Goal: Information Seeking & Learning: Understand process/instructions

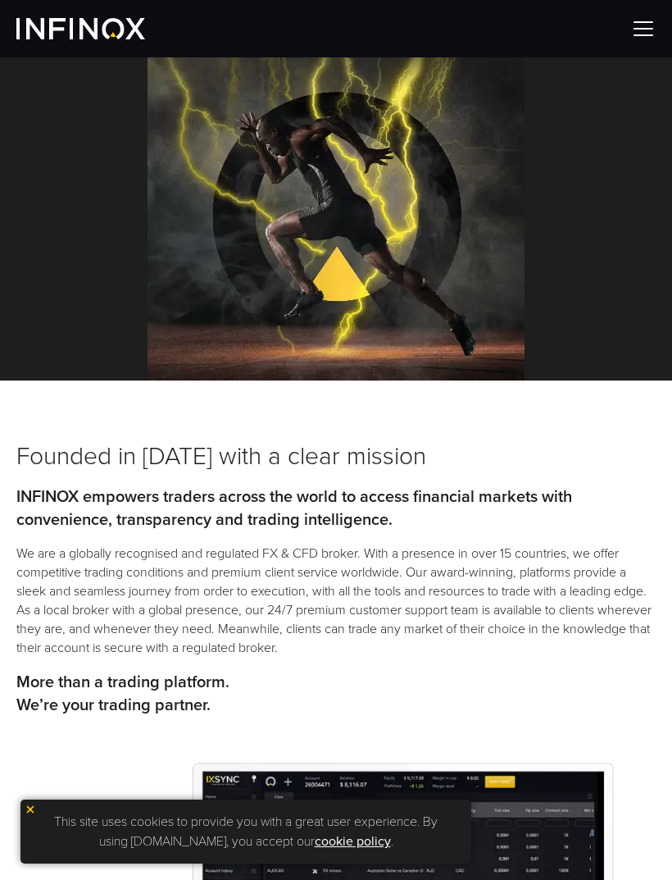
scroll to position [190, 0]
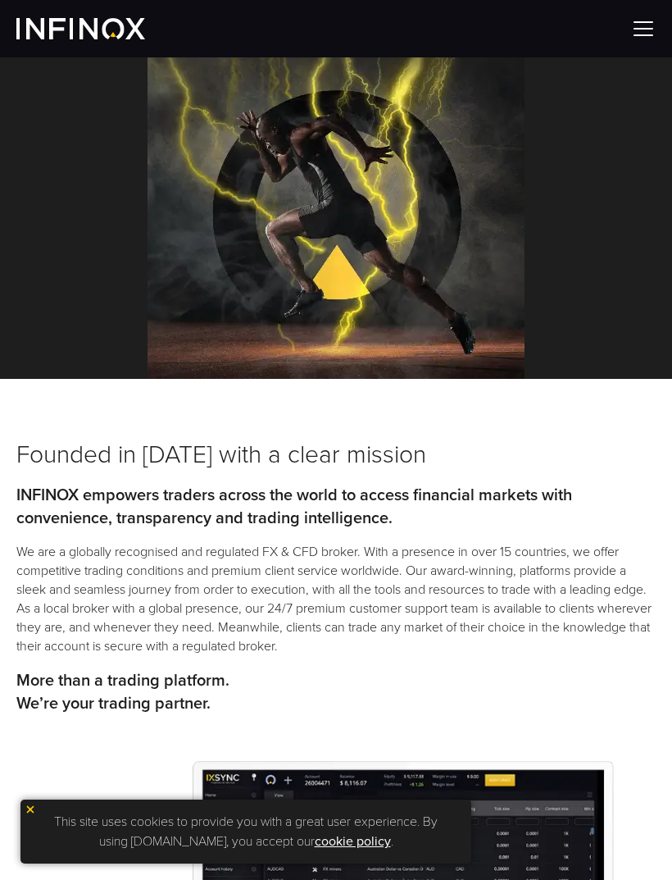
click at [639, 30] on img at bounding box center [643, 28] width 25 height 25
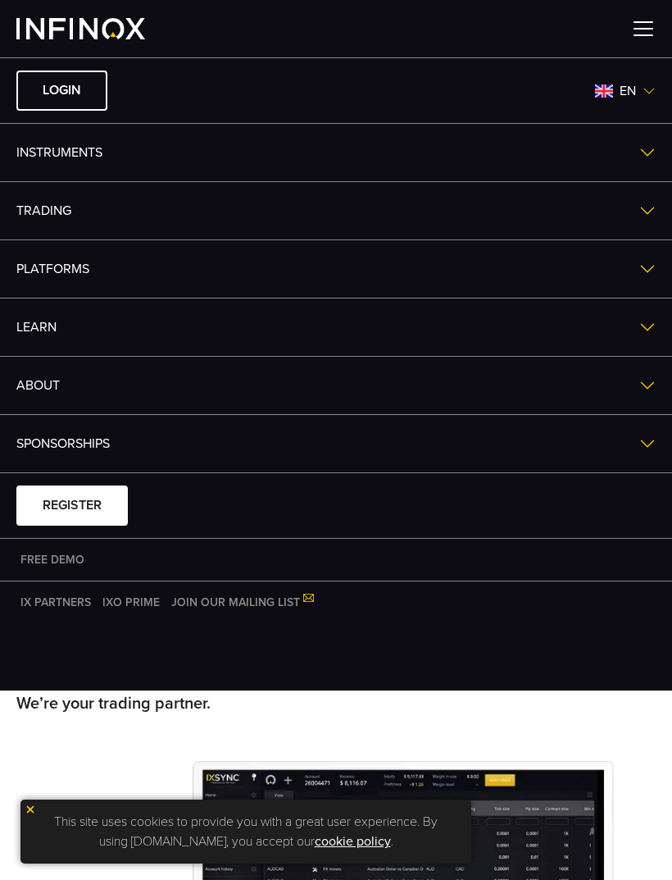
scroll to position [0, 0]
click at [42, 394] on link "ABOUT" at bounding box center [336, 385] width 672 height 57
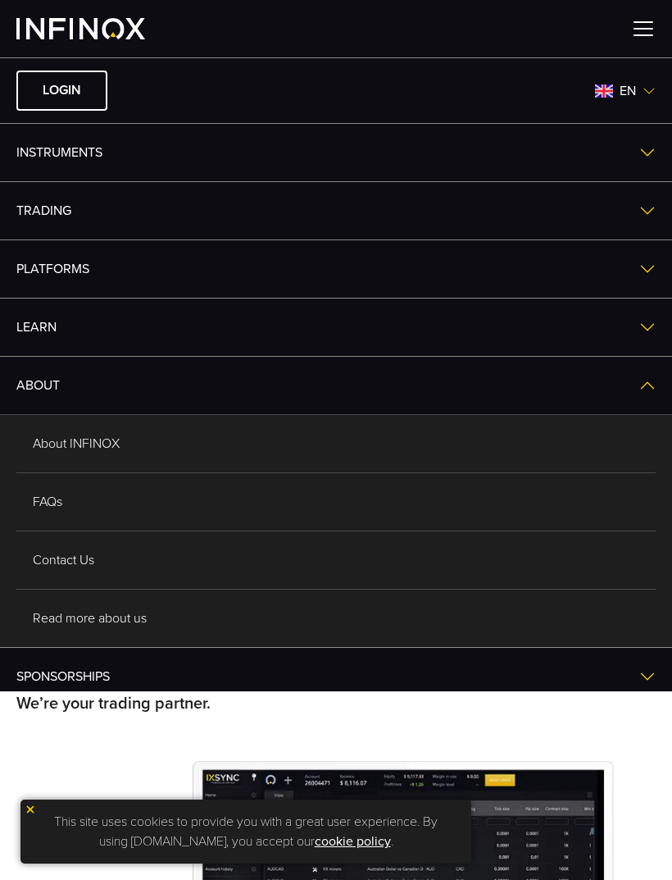
click at [80, 461] on link "About INFINOX" at bounding box center [335, 443] width 639 height 57
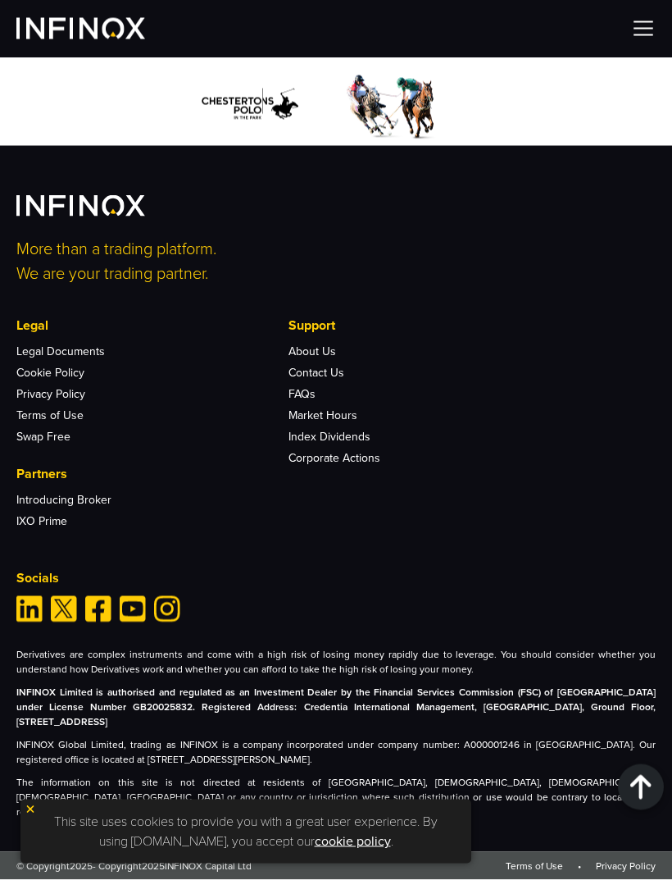
scroll to position [8125, 0]
click at [307, 380] on link "Contact Us" at bounding box center [317, 373] width 56 height 14
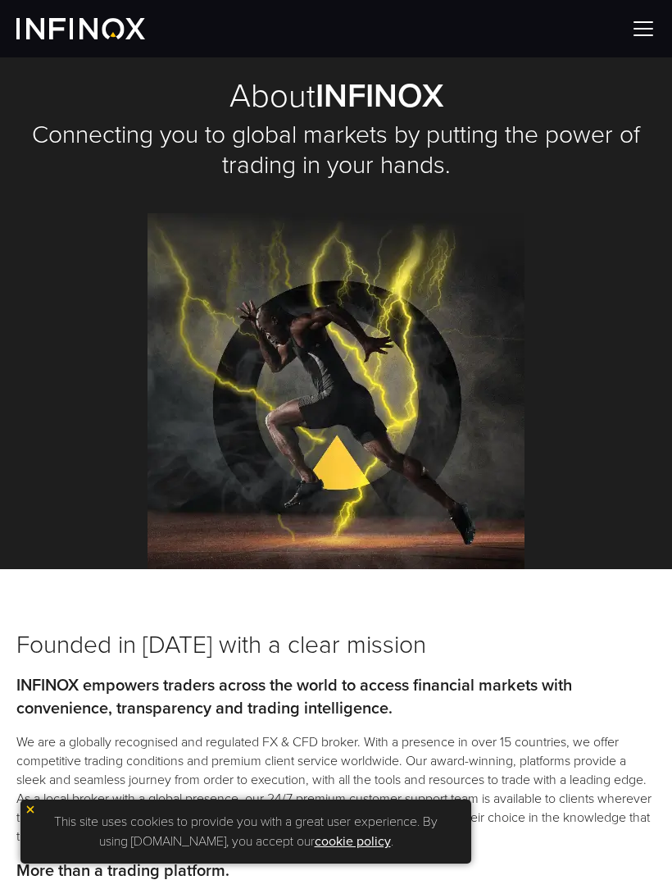
click at [641, 34] on img at bounding box center [643, 28] width 25 height 25
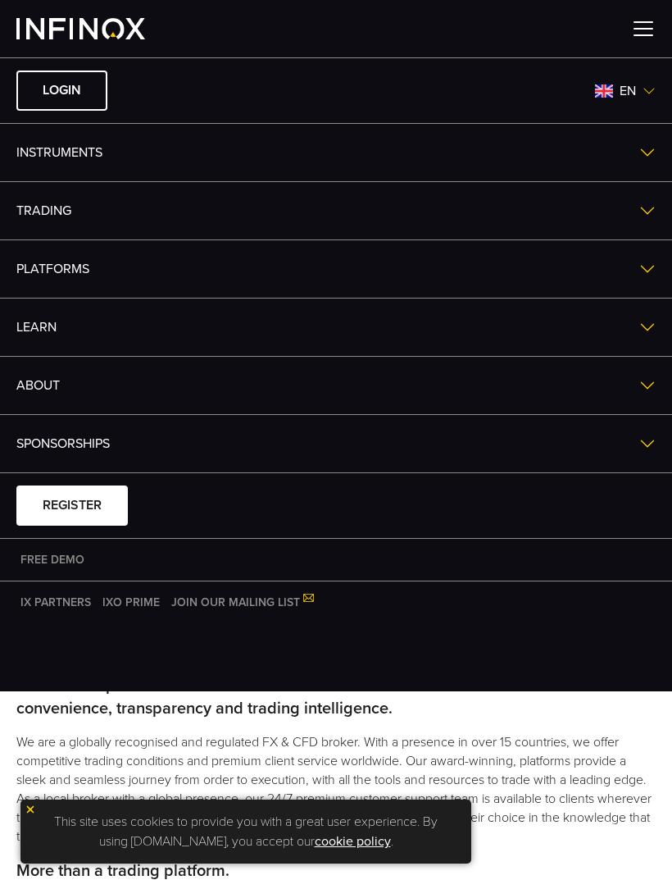
click at [639, 159] on img at bounding box center [647, 152] width 16 height 16
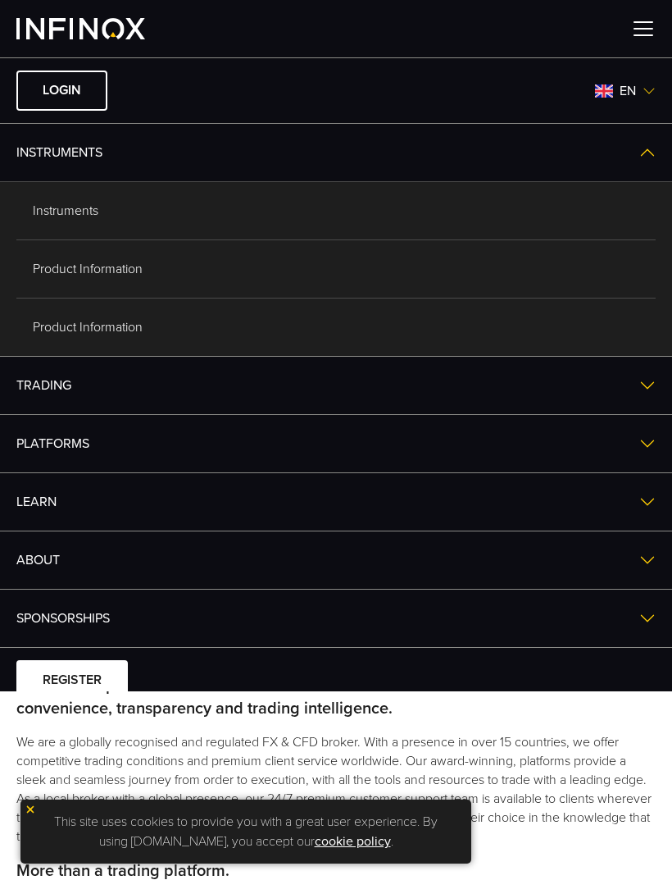
click at [57, 272] on link "Product Information" at bounding box center [335, 268] width 639 height 57
click at [648, 11] on div at bounding box center [336, 28] width 672 height 57
click at [635, 24] on img at bounding box center [643, 28] width 25 height 25
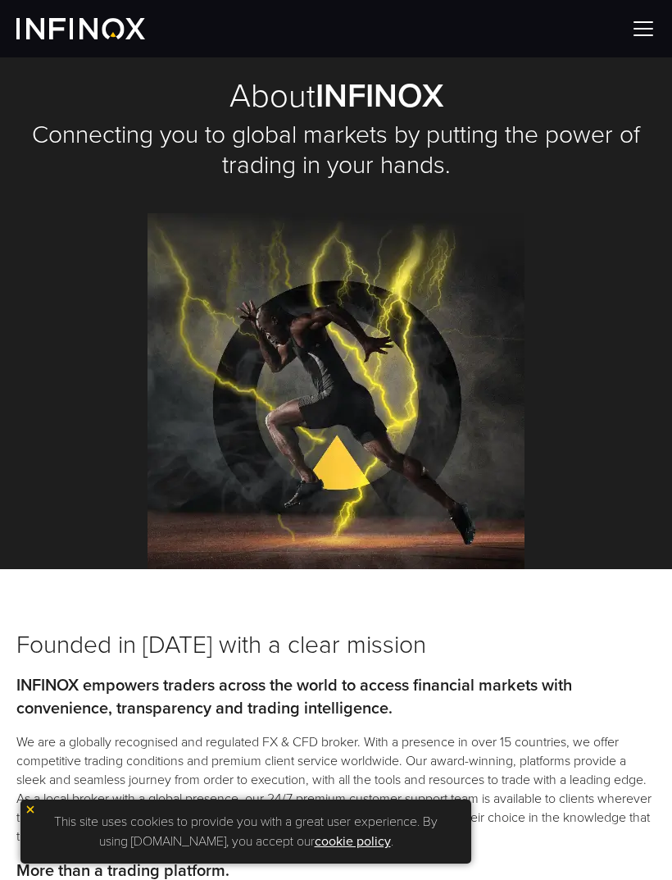
click at [626, 18] on div at bounding box center [336, 28] width 672 height 57
click at [636, 18] on img at bounding box center [643, 28] width 25 height 25
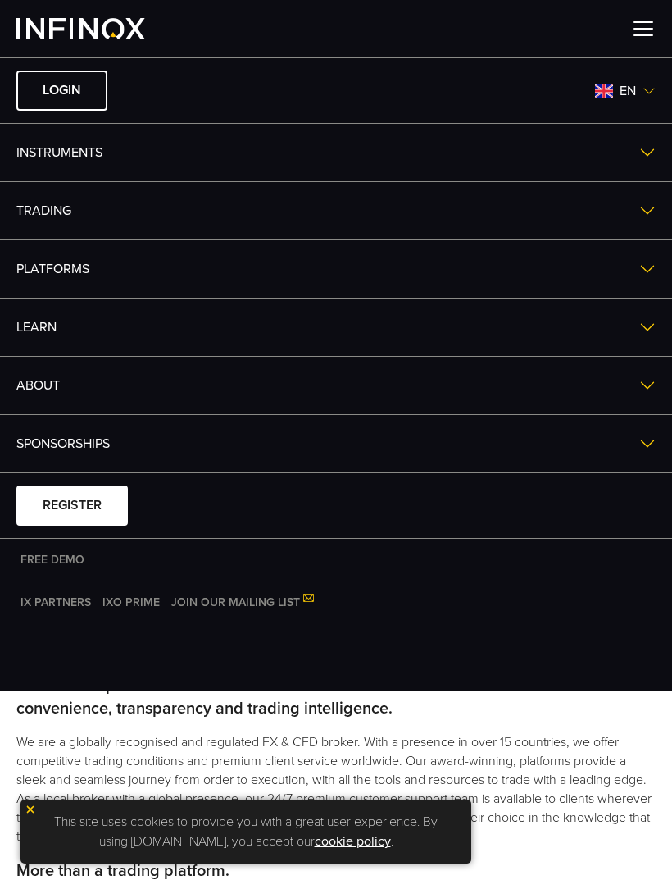
click at [639, 325] on img at bounding box center [647, 327] width 16 height 16
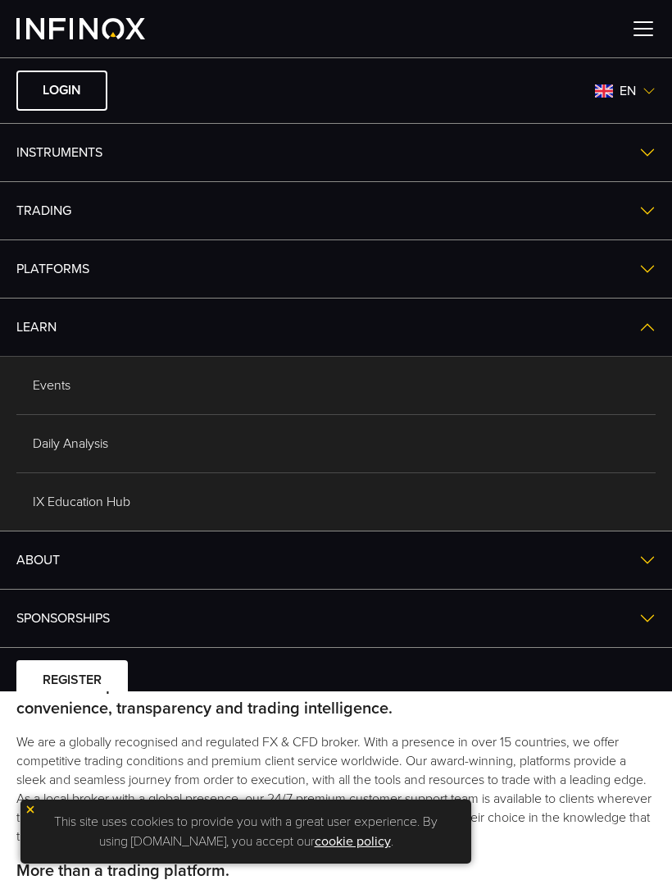
click at [639, 215] on img at bounding box center [647, 210] width 16 height 16
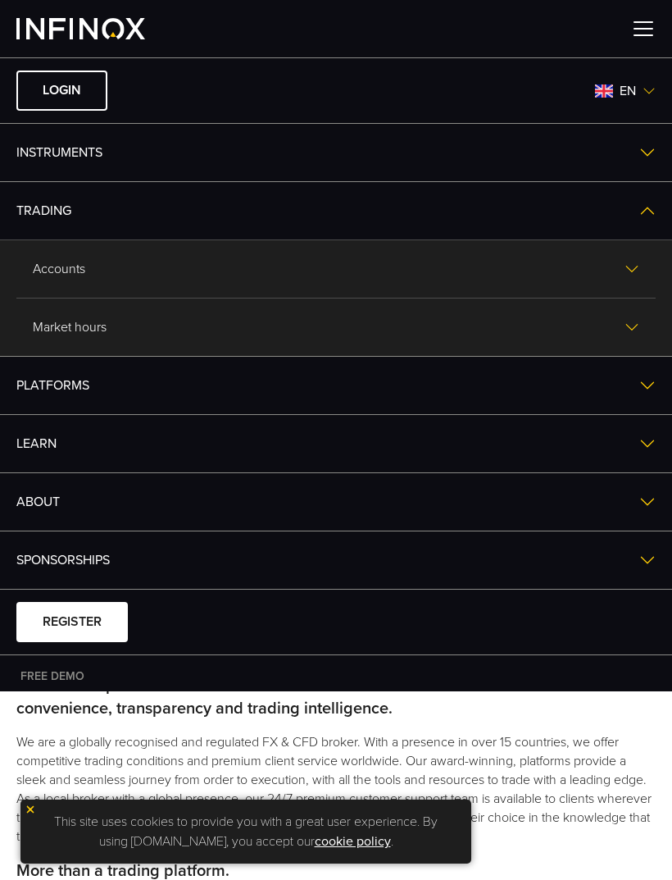
click at [627, 272] on img at bounding box center [632, 269] width 15 height 15
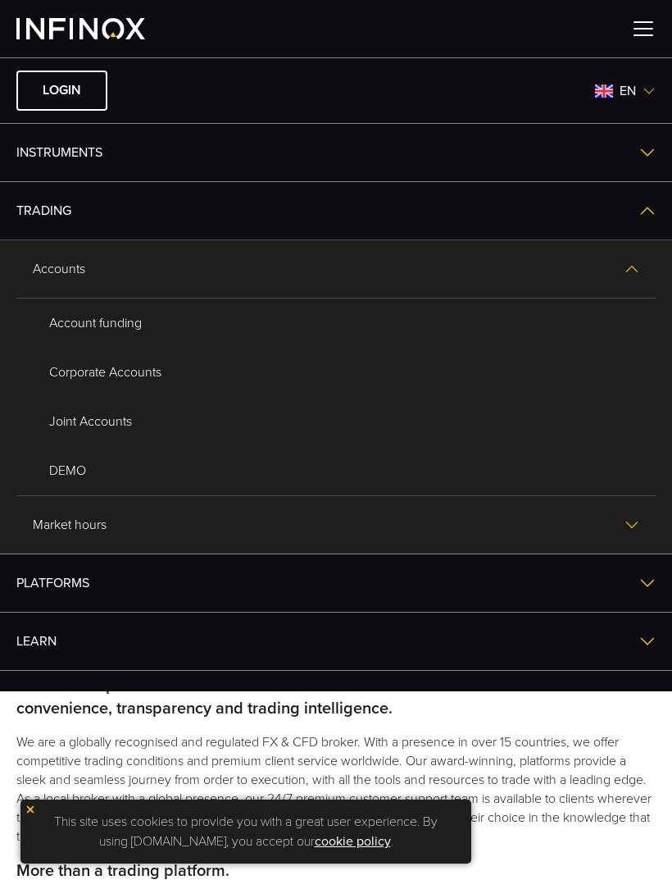
click at [79, 325] on link "Account funding" at bounding box center [336, 322] width 607 height 49
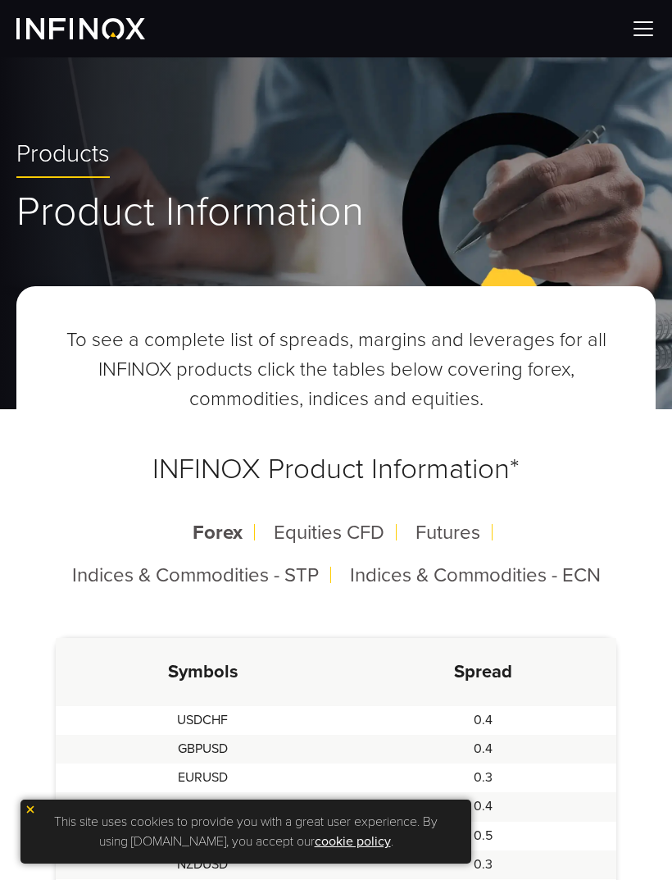
click at [652, 27] on img at bounding box center [643, 28] width 25 height 25
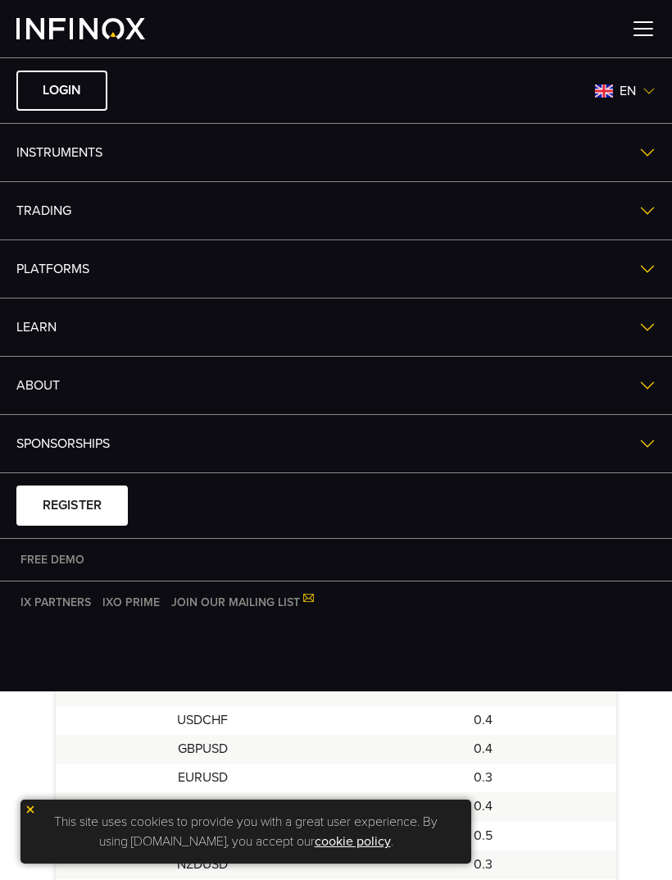
click at [641, 324] on img at bounding box center [647, 327] width 16 height 16
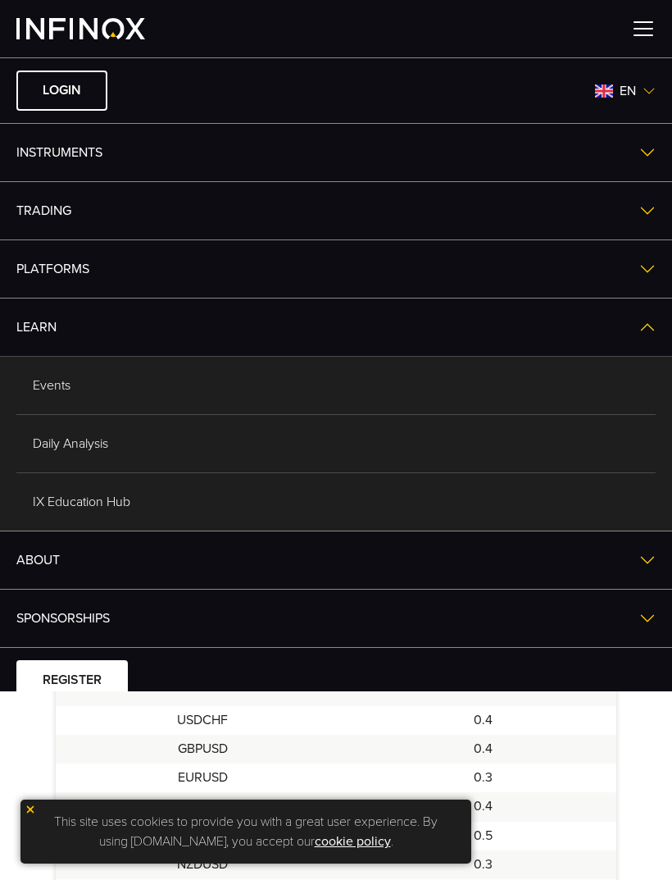
click at [643, 212] on img at bounding box center [647, 210] width 16 height 16
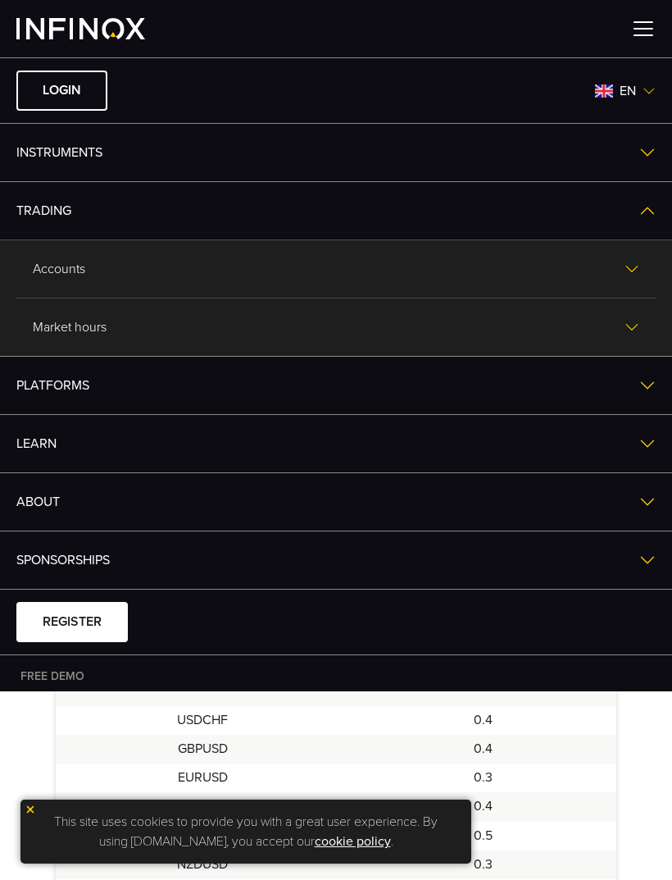
click at [61, 280] on link "Accounts" at bounding box center [335, 268] width 639 height 57
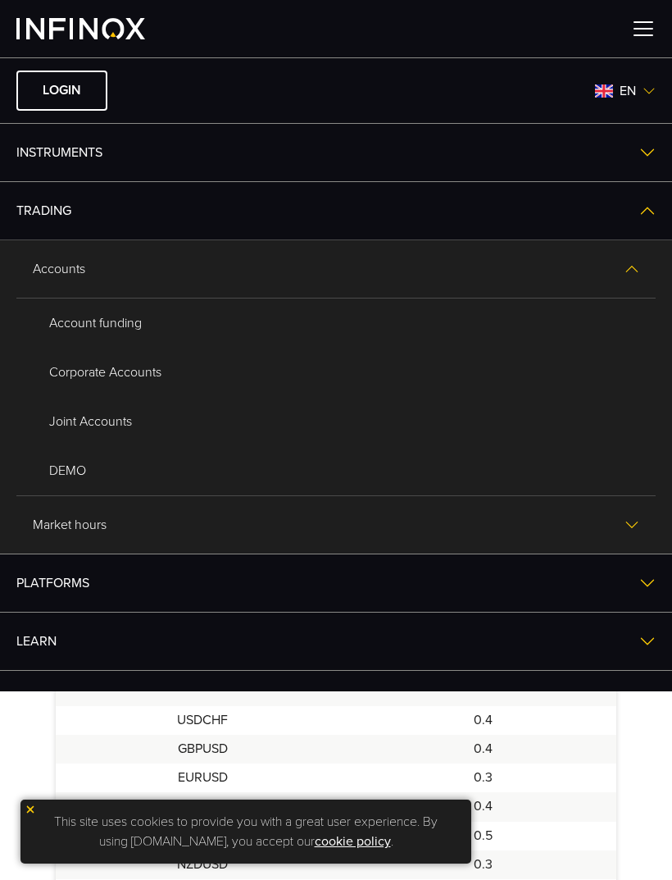
click at [63, 478] on link "DEMO" at bounding box center [336, 470] width 607 height 49
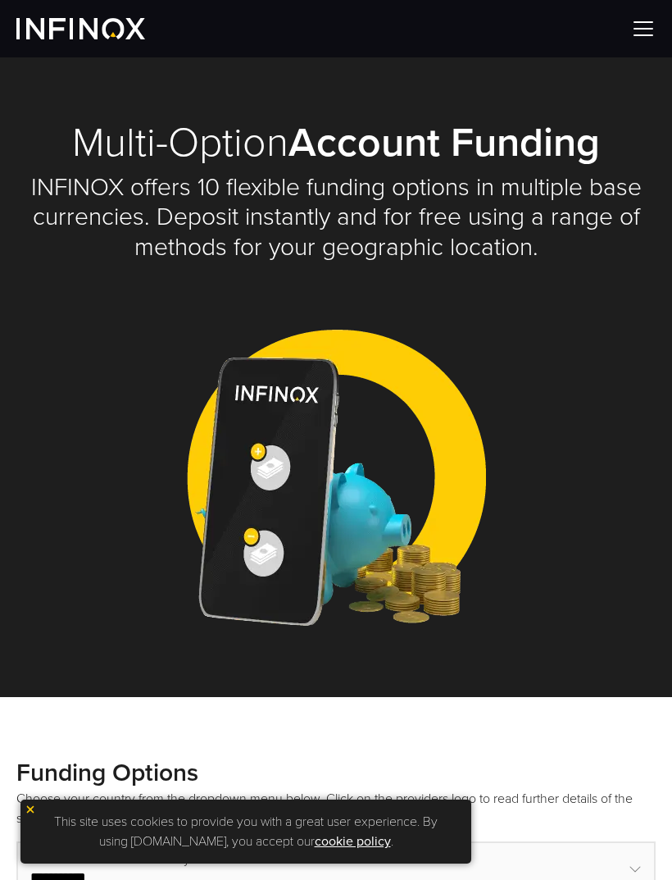
select select "***"
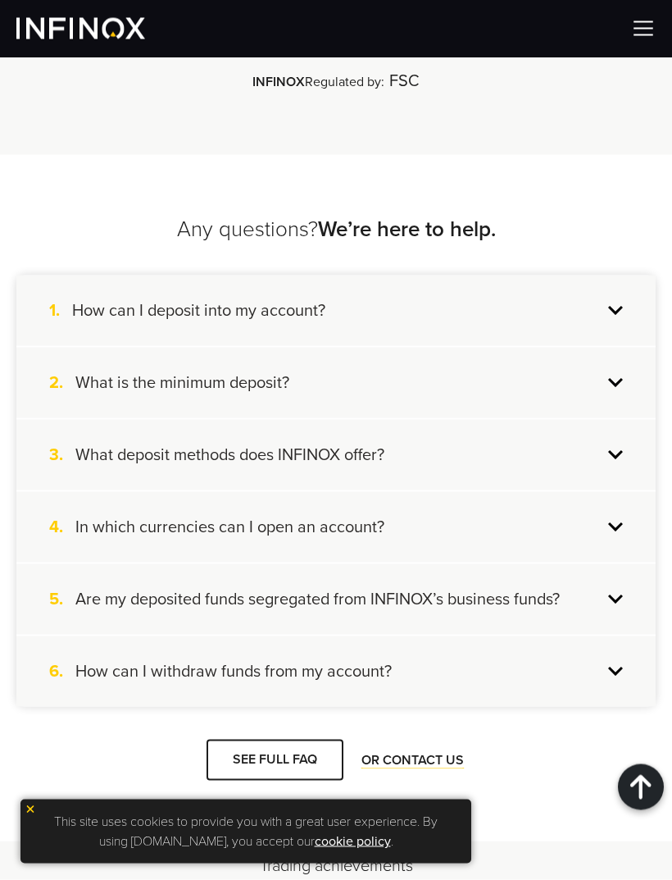
scroll to position [5084, 0]
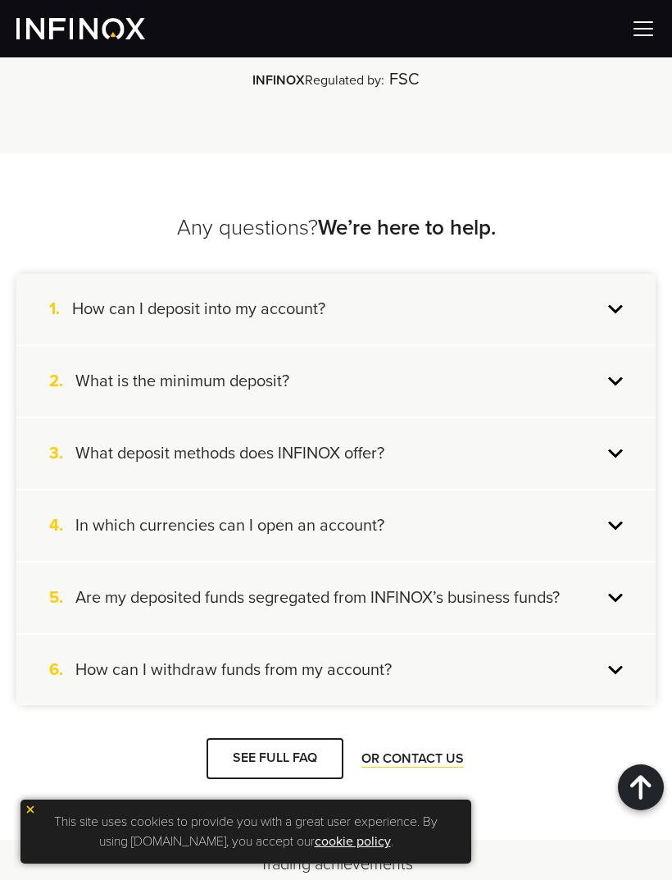
click at [621, 274] on div "1. How can I deposit into my account?" at bounding box center [335, 309] width 639 height 71
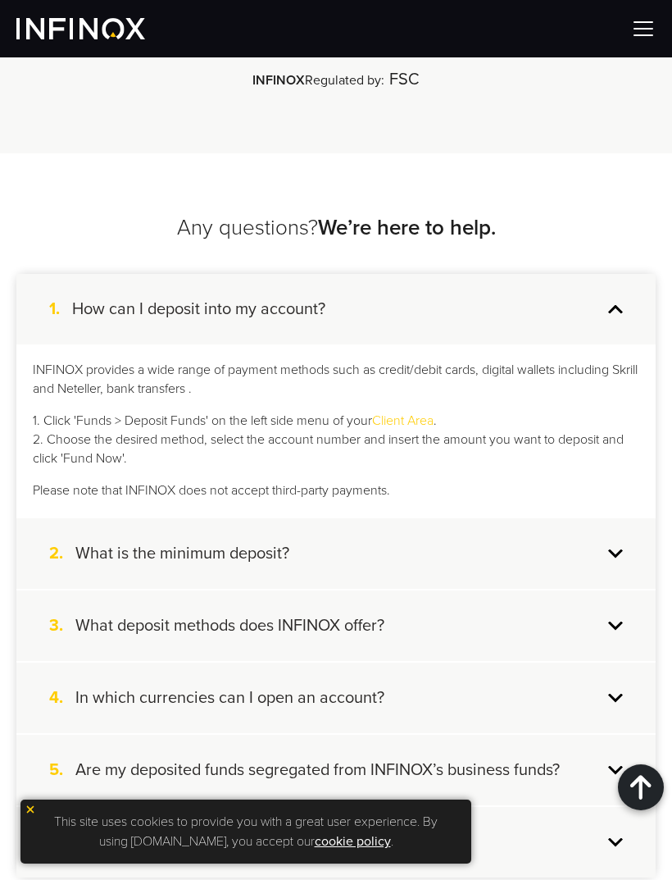
click at [611, 517] on div "2. What is the minimum deposit?" at bounding box center [335, 552] width 639 height 71
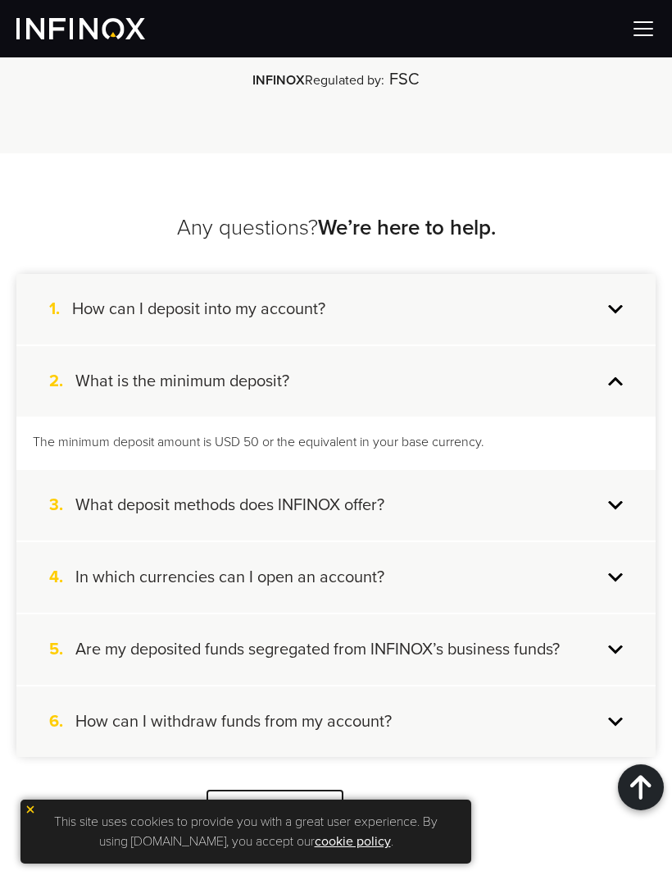
click at [612, 614] on div "5. Are my deposited funds segregated from INFINOX’s business funds?" at bounding box center [335, 649] width 639 height 71
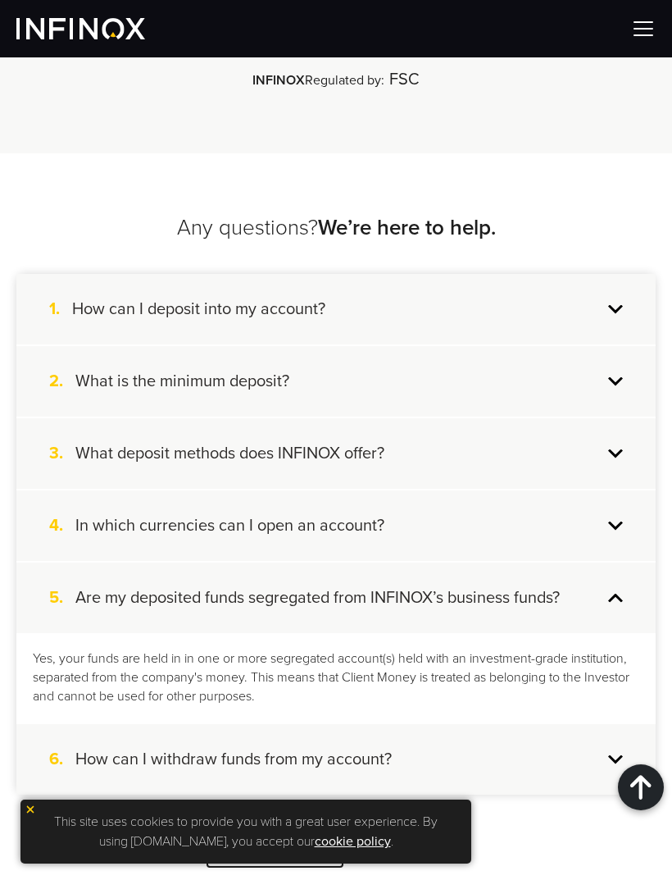
click at [605, 724] on div "6. How can I withdraw funds from my account?" at bounding box center [335, 759] width 639 height 71
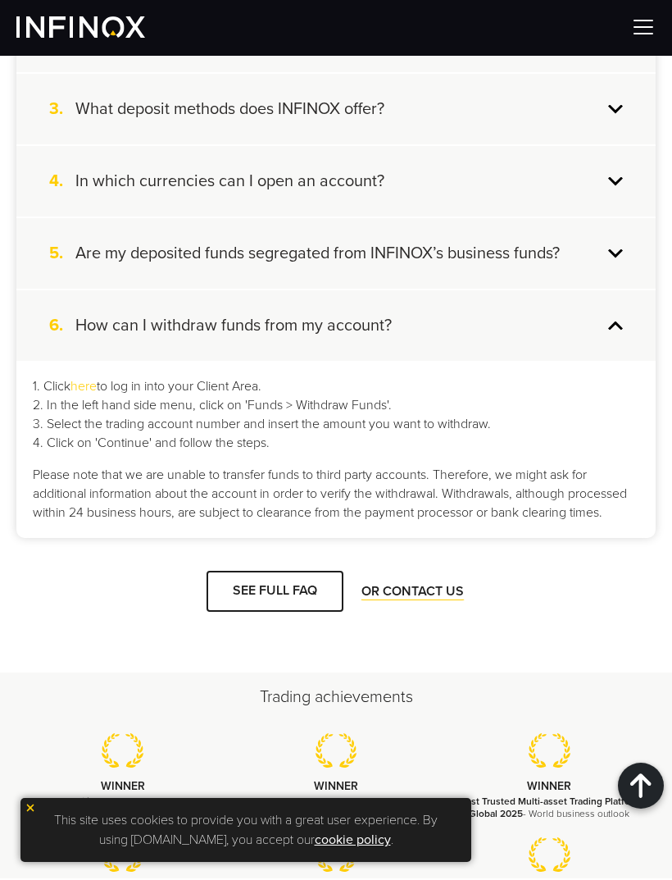
scroll to position [5429, 0]
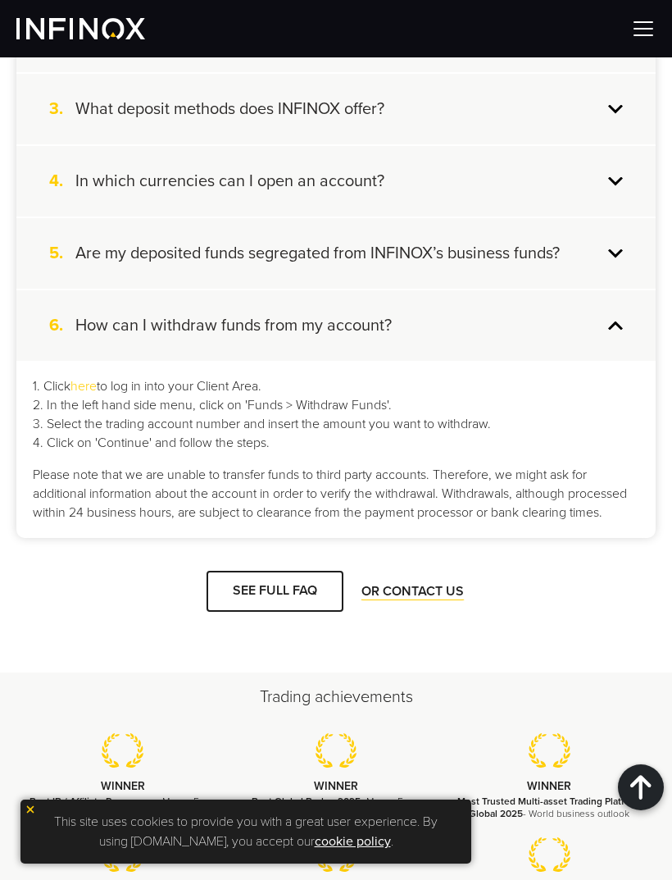
click at [391, 582] on link "OR CONTACT US" at bounding box center [413, 591] width 106 height 18
